Goal: Communication & Community: Answer question/provide support

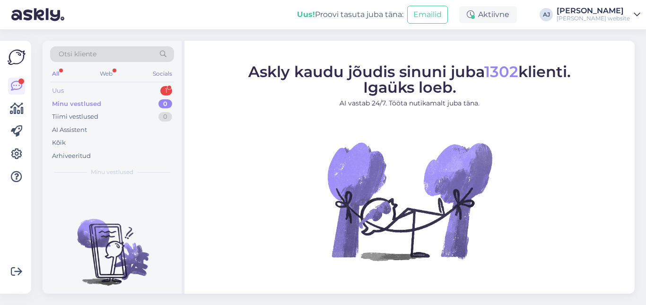
click at [60, 89] on div "Uus" at bounding box center [58, 90] width 12 height 9
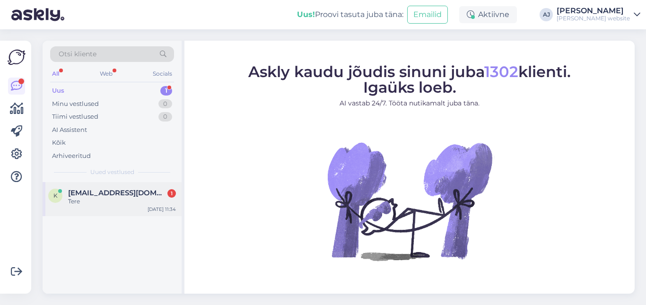
click at [102, 192] on span "[EMAIL_ADDRESS][DOMAIN_NAME]" at bounding box center [117, 193] width 98 height 9
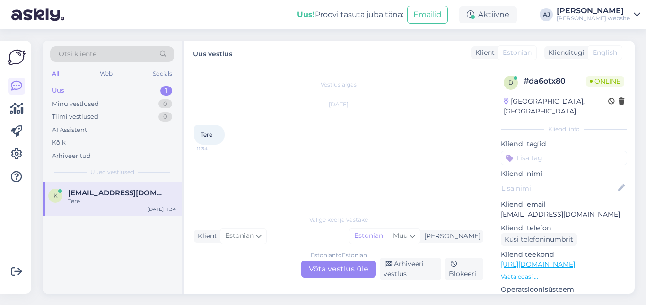
click at [315, 265] on div "Estonian to Estonian Võta vestlus üle" at bounding box center [338, 269] width 75 height 17
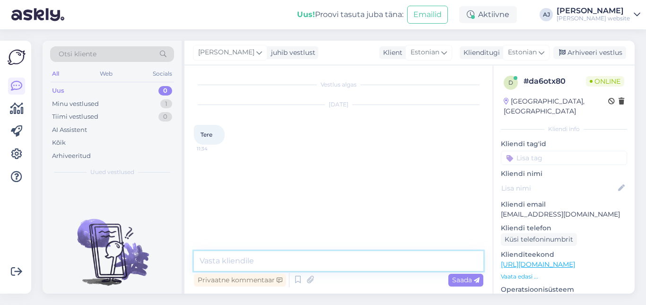
click at [211, 261] on textarea at bounding box center [338, 261] width 289 height 20
type textarea "Tere"
click at [464, 279] on span "Saada" at bounding box center [465, 280] width 27 height 9
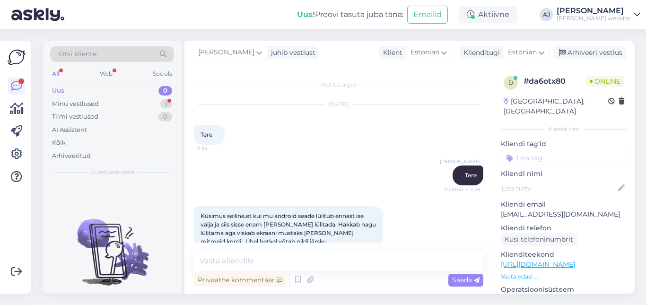
scroll to position [36, 0]
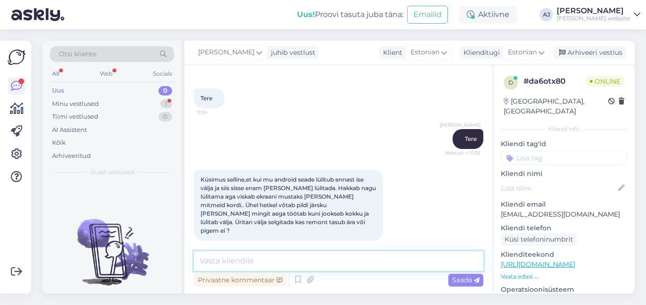
click at [217, 261] on textarea at bounding box center [338, 261] width 289 height 20
type textarea "Milline mudel teil on?"
drag, startPoint x: 460, startPoint y: 277, endPoint x: 389, endPoint y: 230, distance: 85.1
click at [461, 277] on span "Saada" at bounding box center [465, 280] width 27 height 9
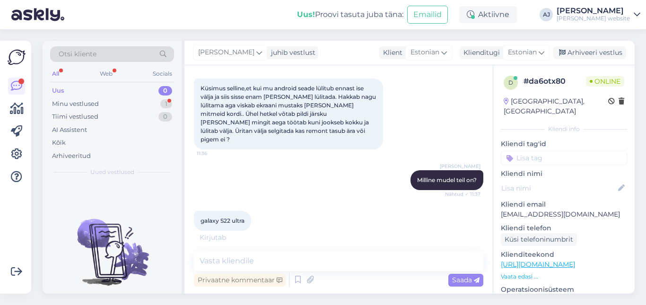
scroll to position [118, 0]
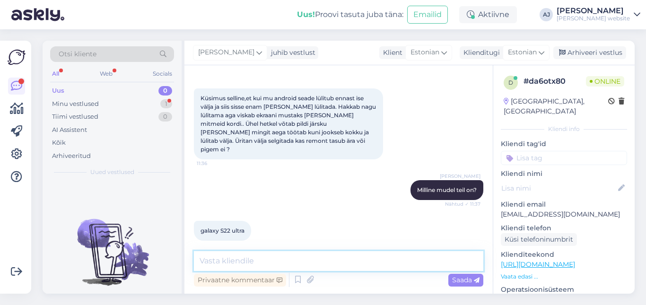
click at [232, 259] on textarea at bounding box center [338, 261] width 289 height 20
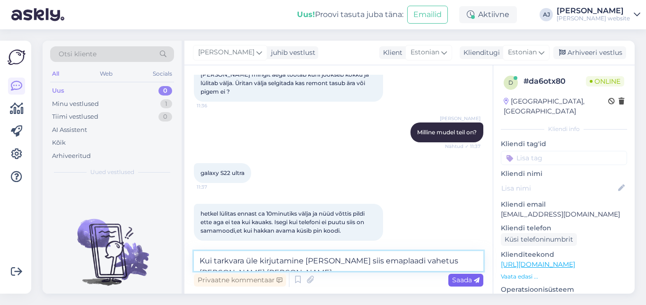
type textarea "Kui tarkvara üle kirjutamine [PERSON_NAME] siis emaplaadi vahetus [PERSON_NAME]…"
drag, startPoint x: 460, startPoint y: 284, endPoint x: 401, endPoint y: 257, distance: 64.1
click at [460, 283] on span "Saada" at bounding box center [465, 280] width 27 height 9
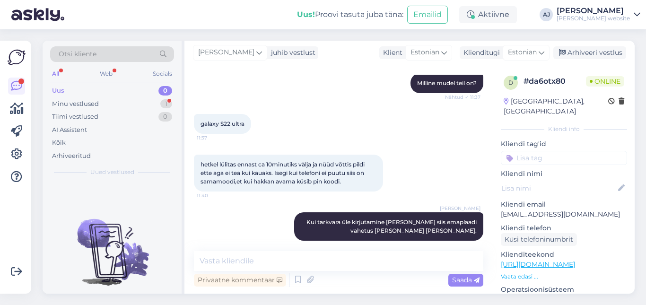
scroll to position [265, 0]
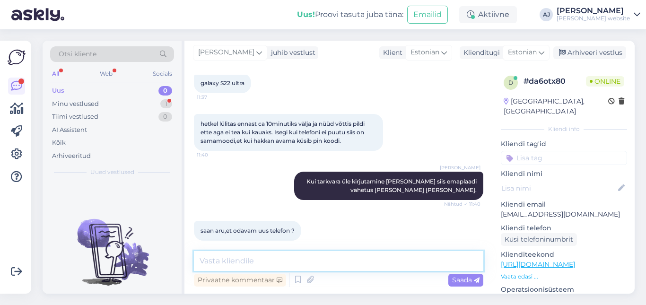
click at [224, 262] on textarea at bounding box center [338, 261] width 289 height 20
type textarea "Seda nüüd mitte :)"
click at [469, 279] on span "Saada" at bounding box center [465, 280] width 27 height 9
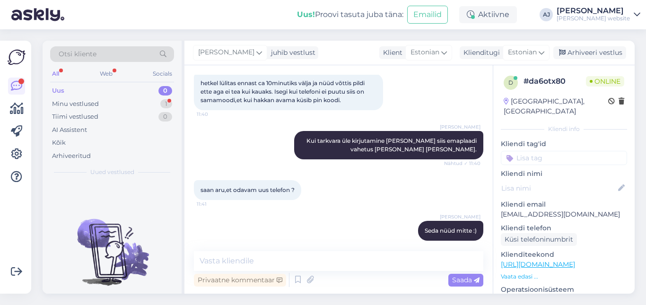
scroll to position [355, 0]
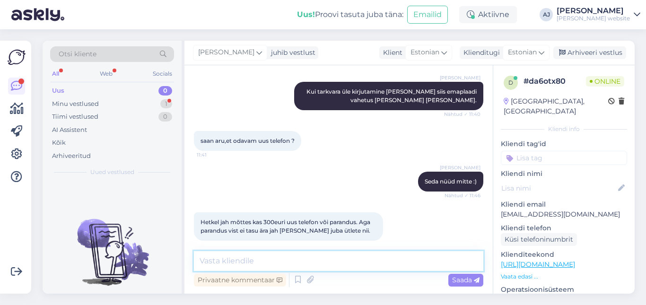
click at [212, 261] on textarea at bounding box center [338, 261] width 289 height 20
type textarea "Nii ta on"
click at [467, 279] on span "Saada" at bounding box center [465, 280] width 27 height 9
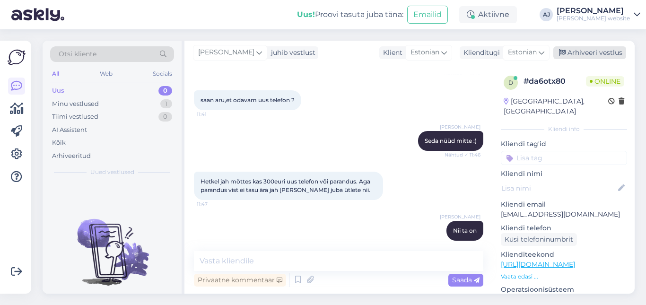
click at [616, 54] on div "Arhiveeri vestlus" at bounding box center [589, 52] width 73 height 13
